Goal: Transaction & Acquisition: Book appointment/travel/reservation

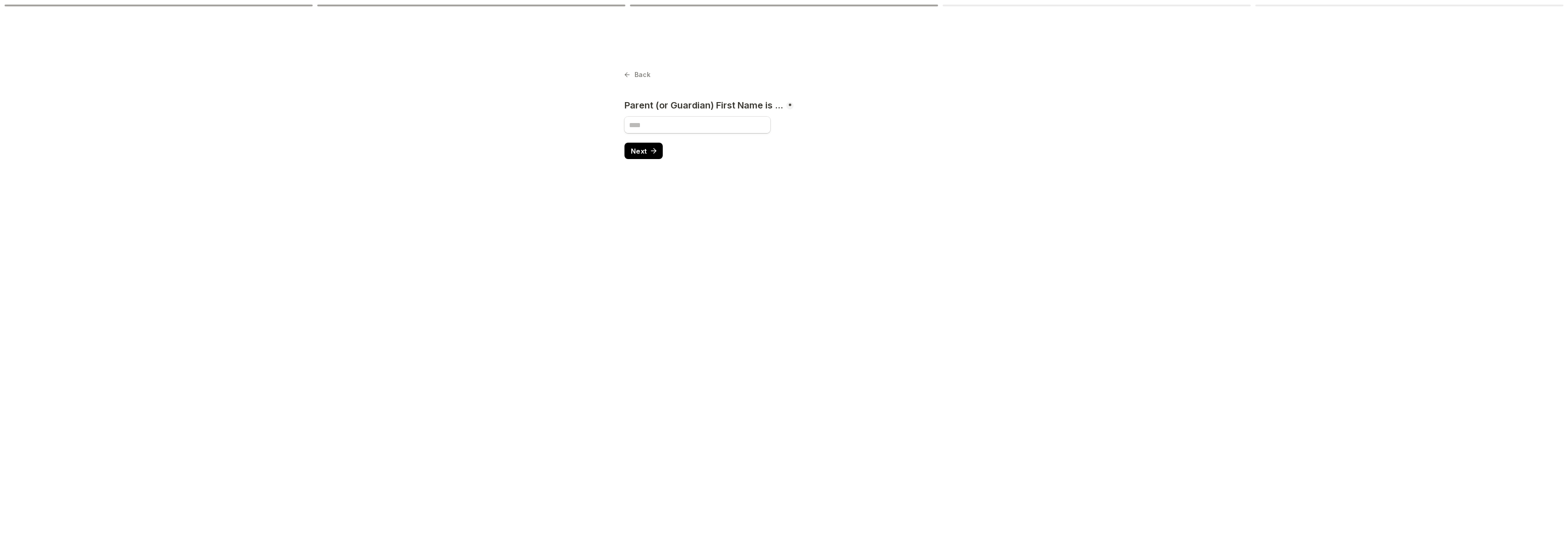
click at [622, 76] on main "Back Page 4 of 5 Parent (or Guardian) First Name is ... * Required Next" at bounding box center [784, 276] width 1568 height 551
click at [626, 75] on icon at bounding box center [627, 75] width 8 height 8
click at [637, 72] on span "Back" at bounding box center [643, 75] width 16 height 6
click at [659, 117] on input "Parent (or Guardian) First Name is ..." at bounding box center [697, 124] width 146 height 16
type input "*****"
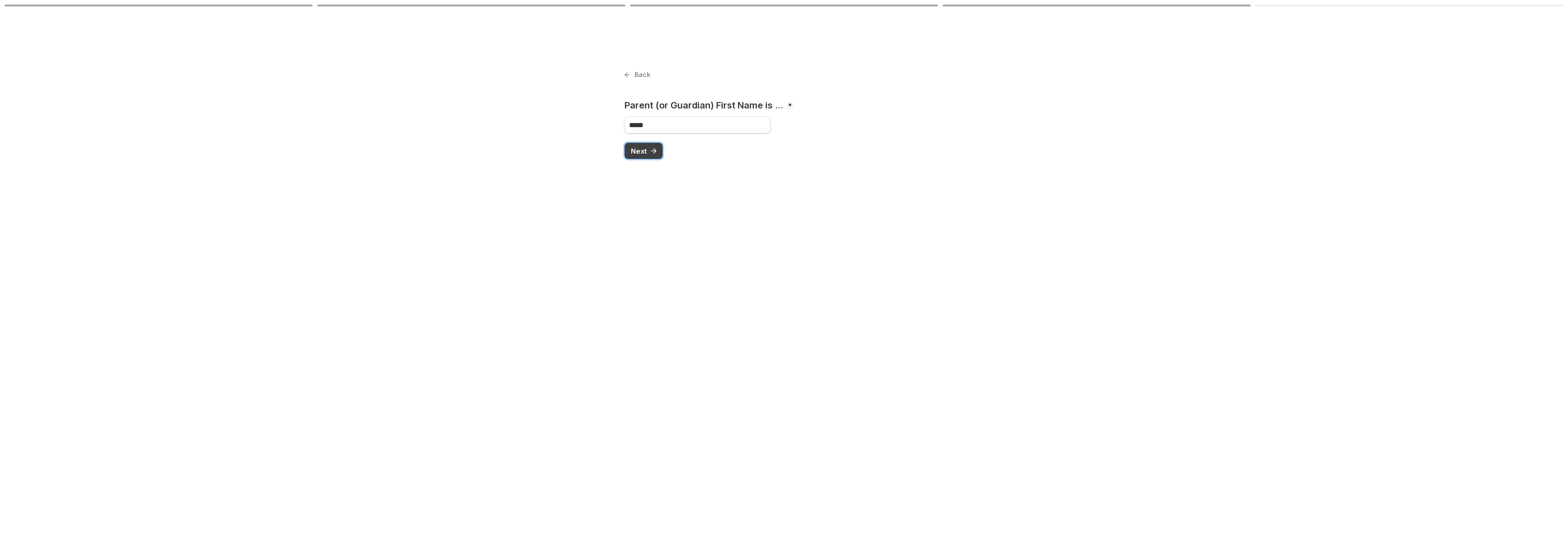
click at [636, 157] on button "Next" at bounding box center [644, 151] width 38 height 16
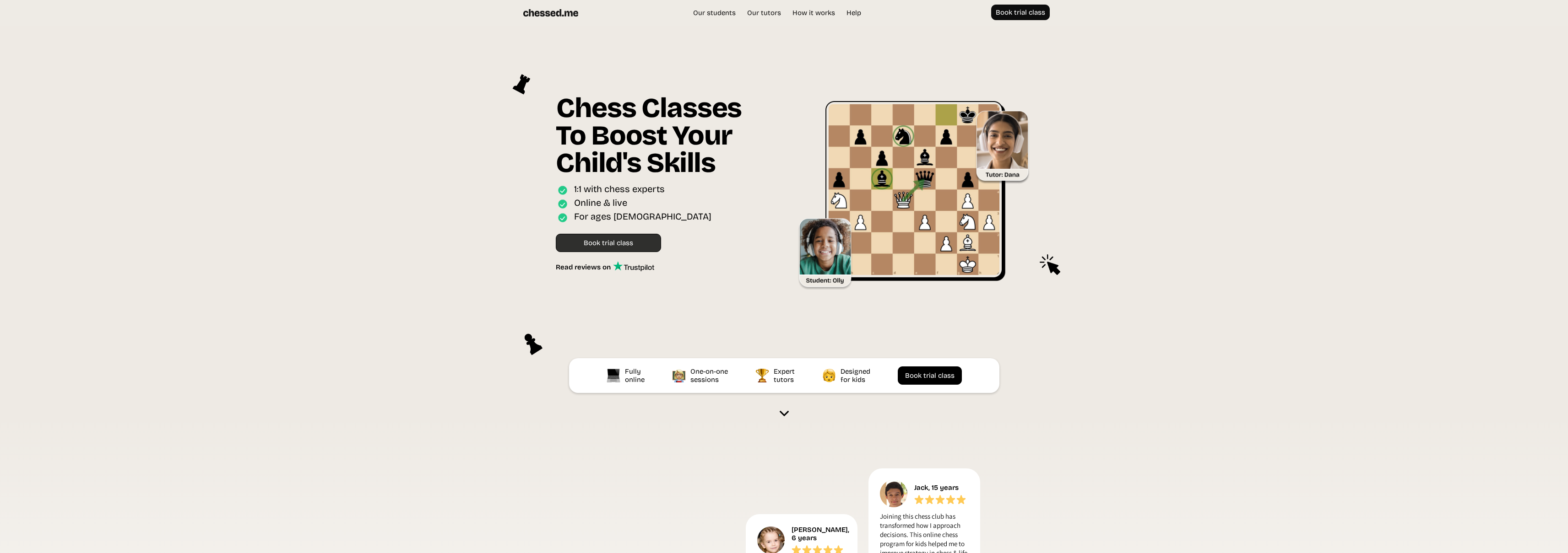
click at [605, 245] on link "Book trial class" at bounding box center [608, 243] width 106 height 19
